Goal: Find specific page/section: Find specific page/section

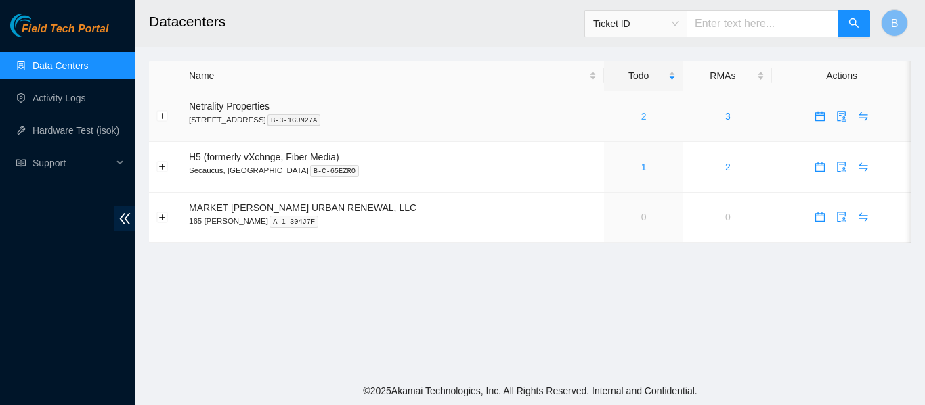
click at [641, 111] on link "2" at bounding box center [643, 116] width 5 height 11
